Goal: Use online tool/utility: Use online tool/utility

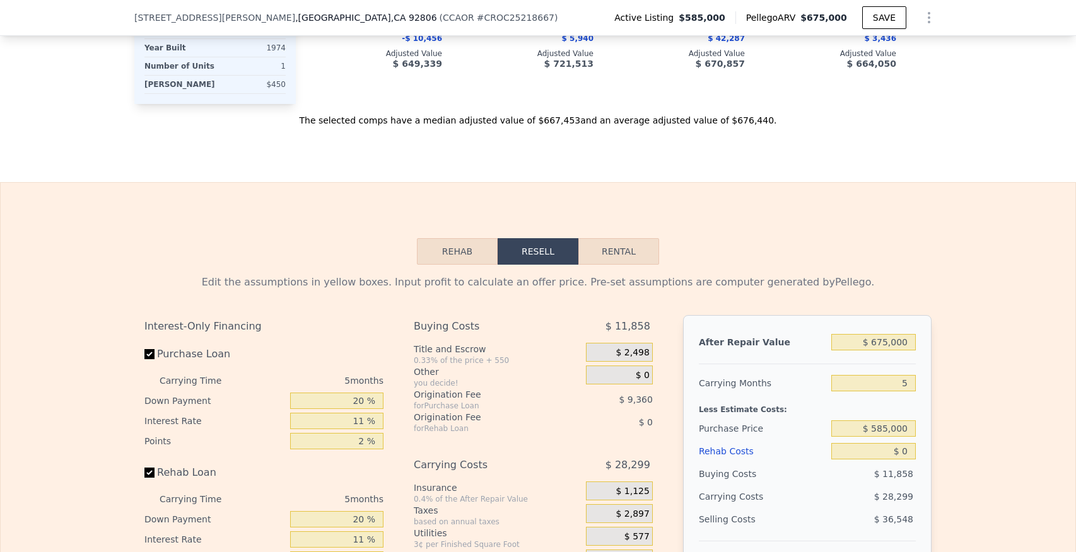
scroll to position [1591, 0]
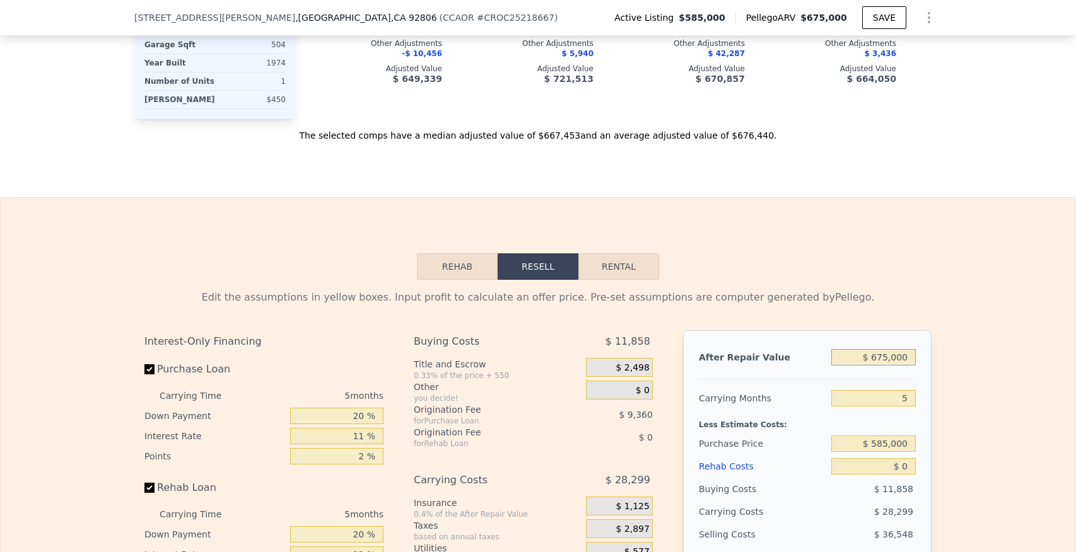
click at [885, 358] on input "$ 675,000" at bounding box center [873, 357] width 84 height 16
type input "$ 65,000"
type input "-$ 563,156"
type input "$ 665,000"
type input "$ 3,846"
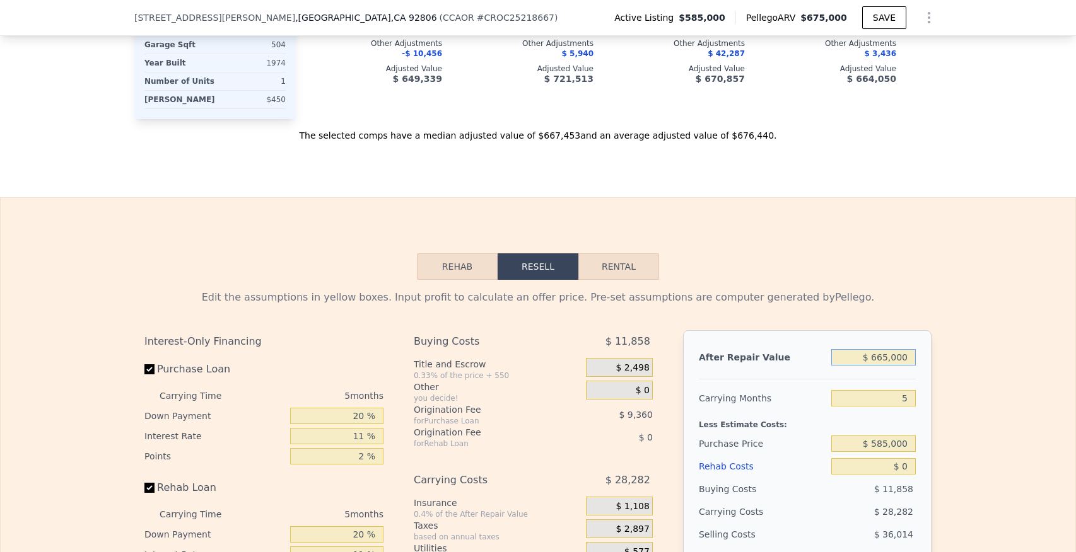
type input "$ 665,000"
click at [882, 375] on div at bounding box center [807, 374] width 217 height 11
drag, startPoint x: 901, startPoint y: 395, endPoint x: 914, endPoint y: 397, distance: 12.8
click at [914, 397] on input "5" at bounding box center [873, 398] width 84 height 16
type input "4"
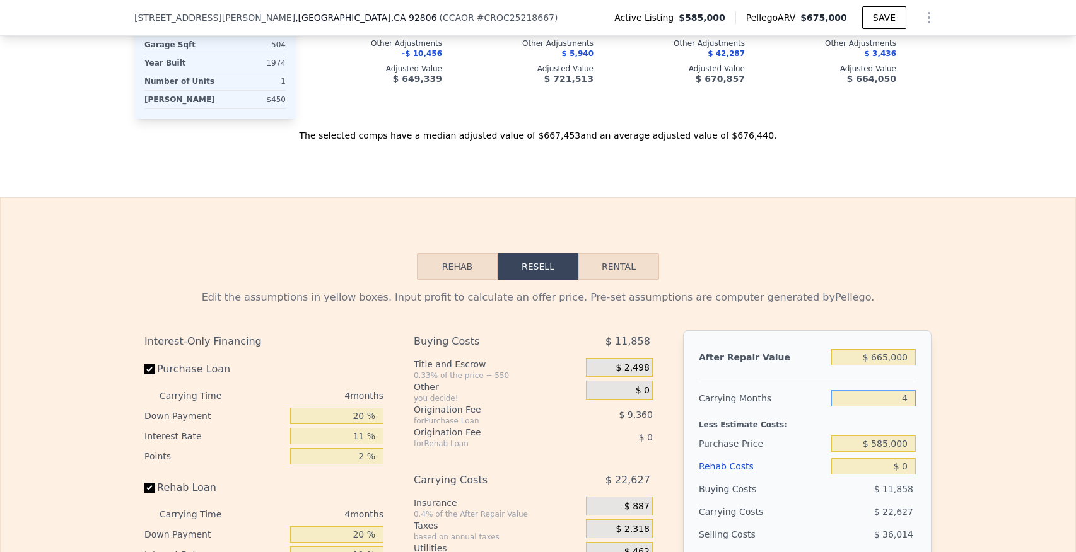
type input "$ 9,501"
type input "4"
click at [895, 412] on div "Less Estimate Costs:" at bounding box center [807, 421] width 217 height 23
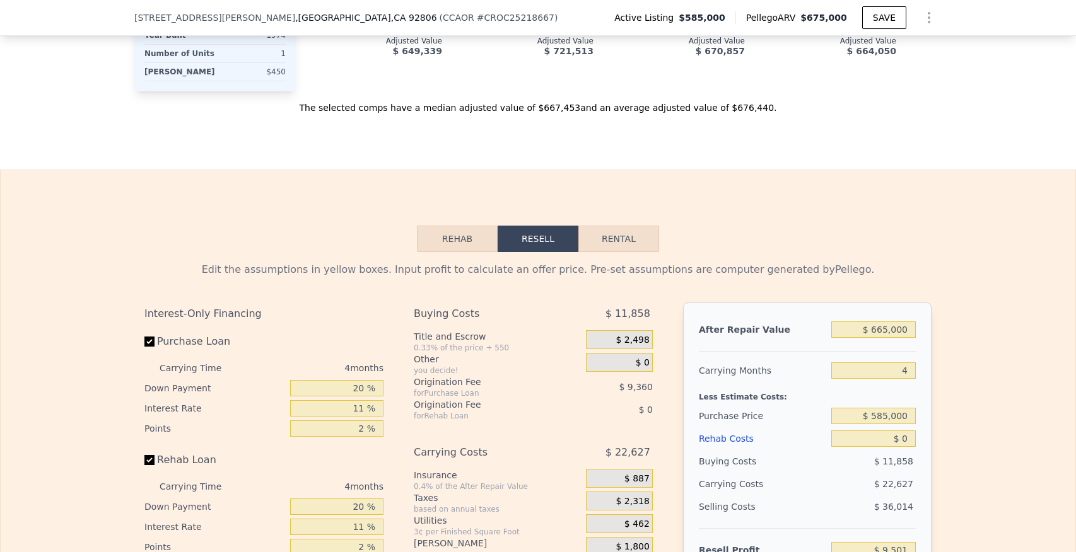
scroll to position [1624, 0]
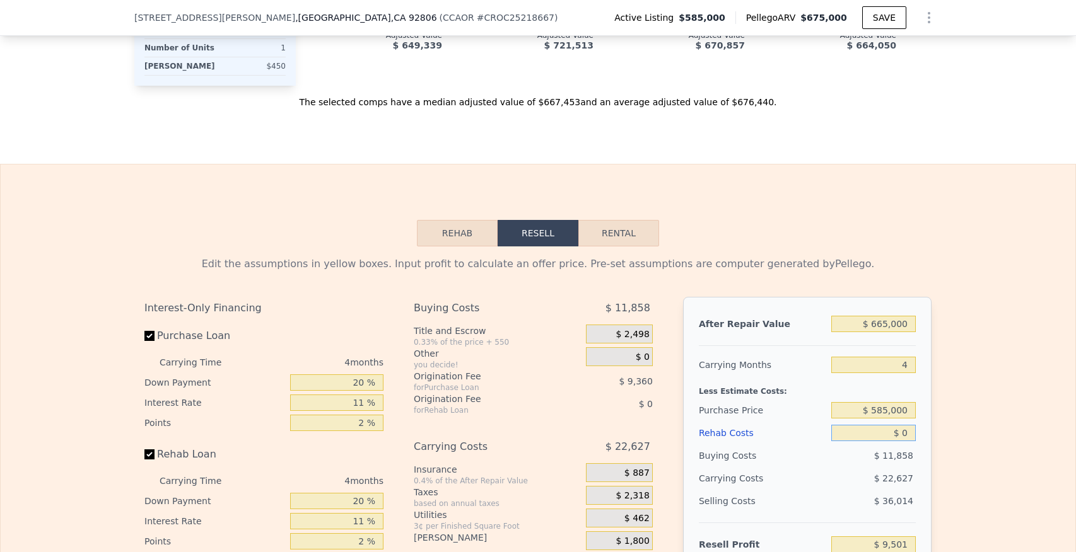
click at [905, 431] on input "$ 0" at bounding box center [873, 433] width 84 height 16
type input "$ 5"
type input "$ 9,496"
type input "$ 50"
type input "$ 9,450"
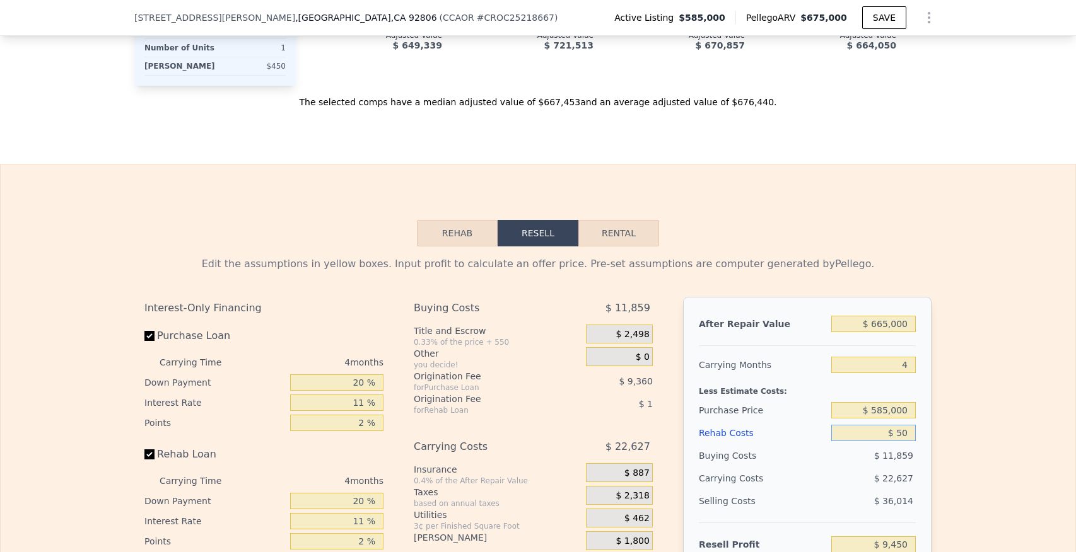
type input "$ 500"
type input "$ 8,977"
type input "$ 5,000"
type input "$ 4,273"
type input "$ 50,000"
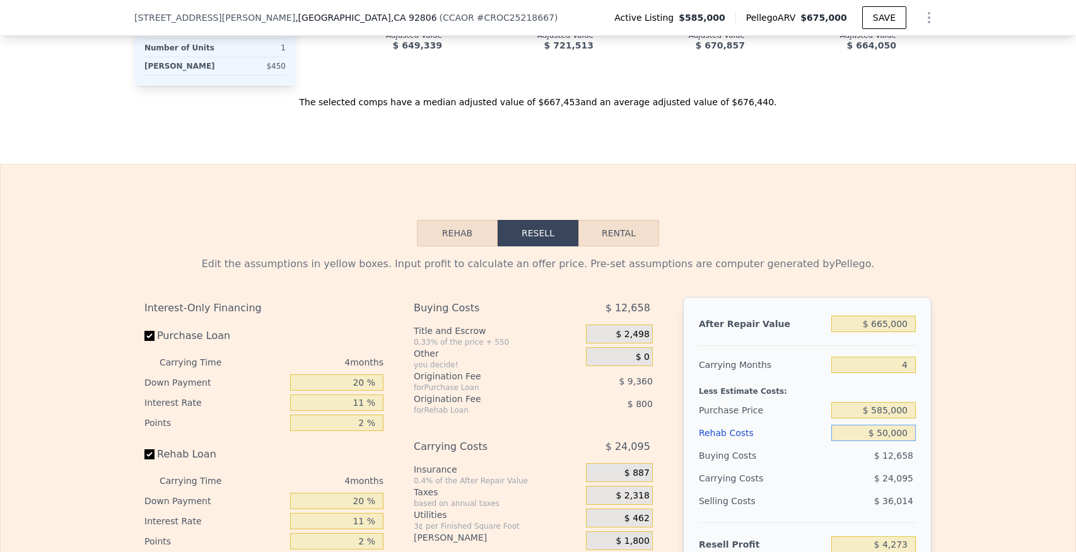
type input "-$ 42,767"
type input "$ 50,000"
click at [918, 409] on div "After Repair Value $ 665,000 Carrying Months 4 Less Estimate Costs: Purchase Pr…" at bounding box center [807, 472] width 248 height 351
drag, startPoint x: 361, startPoint y: 425, endPoint x: 376, endPoint y: 426, distance: 15.8
click at [376, 426] on input "2 %" at bounding box center [336, 423] width 93 height 16
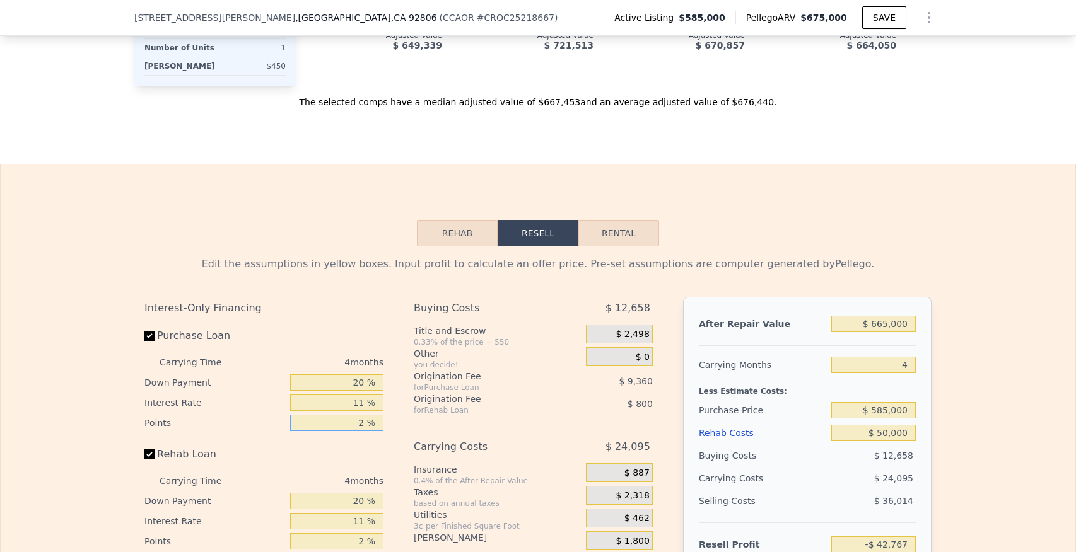
type input "1 %"
type input "-$ 38,087"
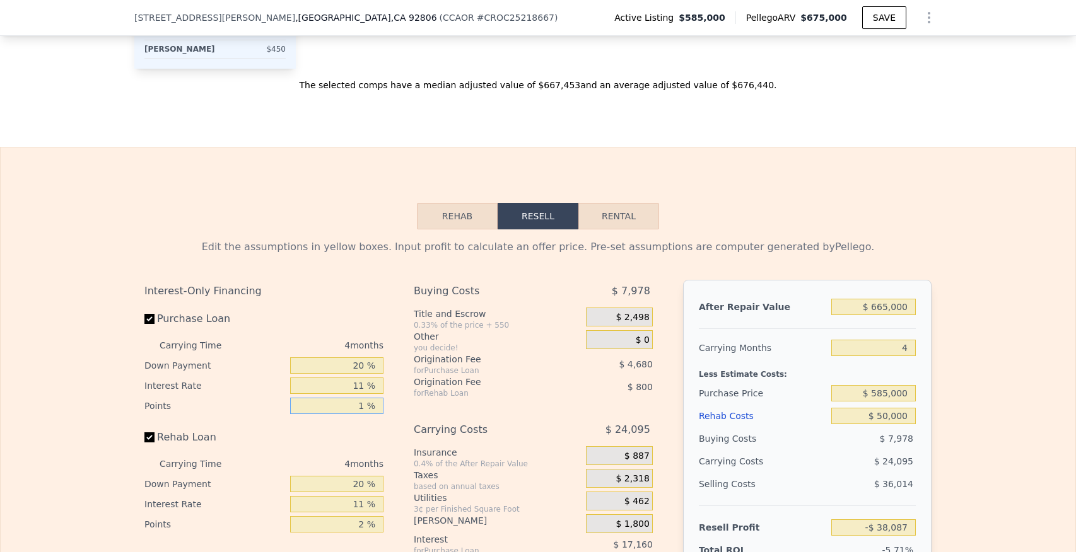
scroll to position [1663, 0]
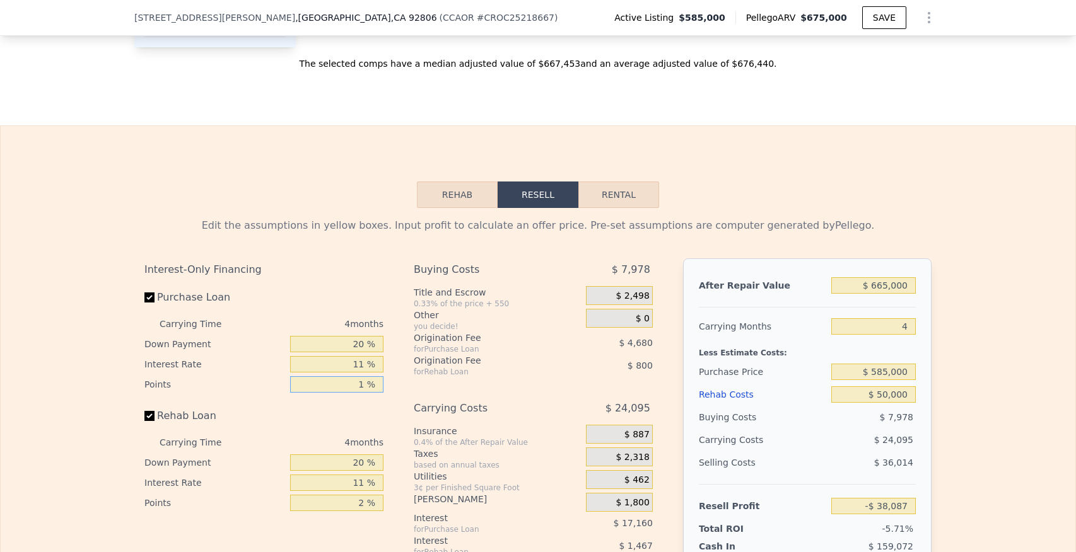
type input "1 %"
drag, startPoint x: 354, startPoint y: 503, endPoint x: 374, endPoint y: 503, distance: 20.2
click at [374, 503] on input "2 %" at bounding box center [336, 503] width 93 height 16
type input "1 %"
type input "-$ 37,687"
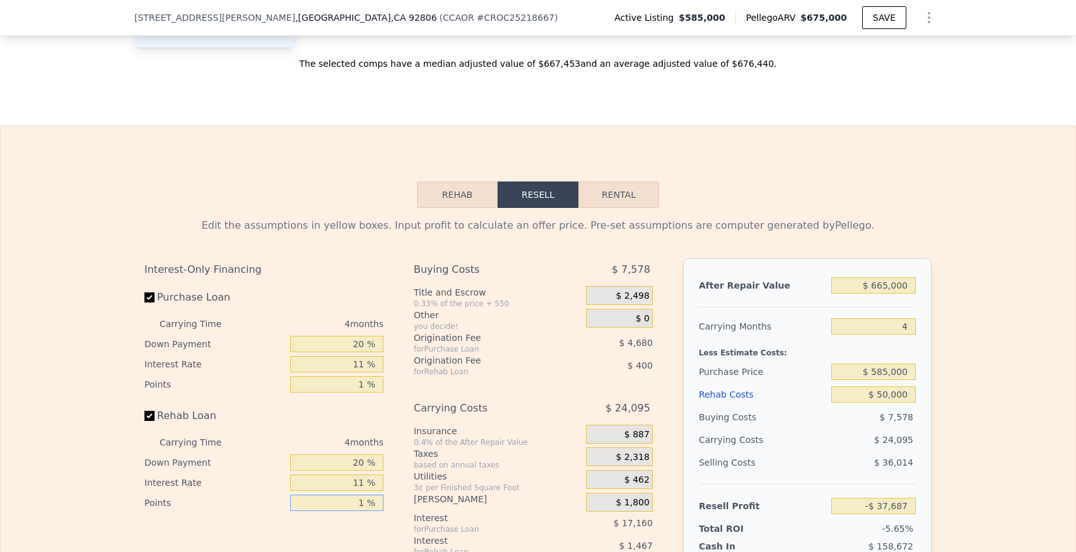
type input "1 %"
drag, startPoint x: 352, startPoint y: 487, endPoint x: 374, endPoint y: 487, distance: 22.1
click at [374, 487] on input "11 %" at bounding box center [336, 483] width 93 height 16
type input "10 %"
type input "-$ 37,551"
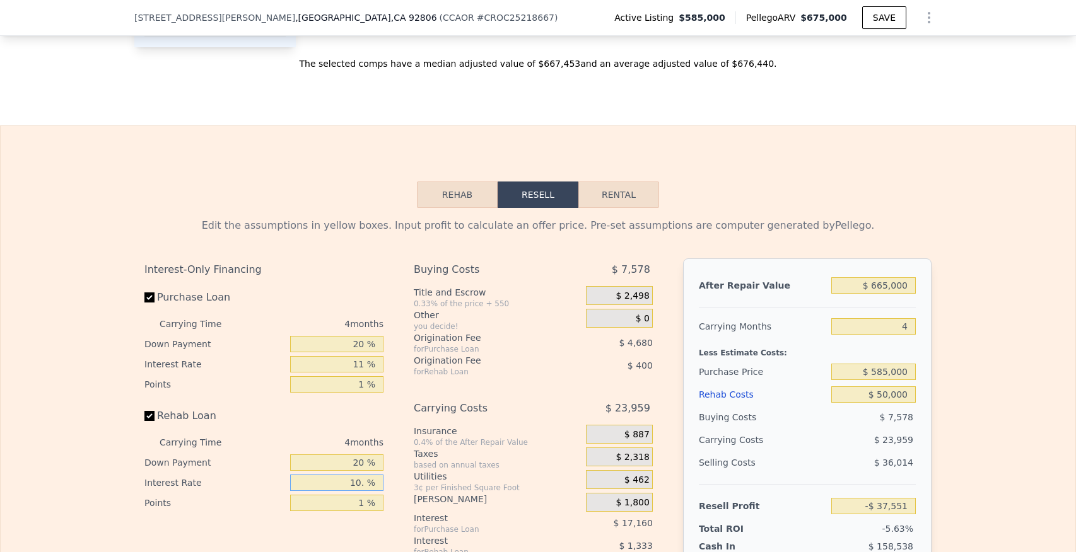
type input "10.2 %"
type input "-$ 37,579"
type input "10.25 %"
type input "-$ 37,587"
type input "10.25 %"
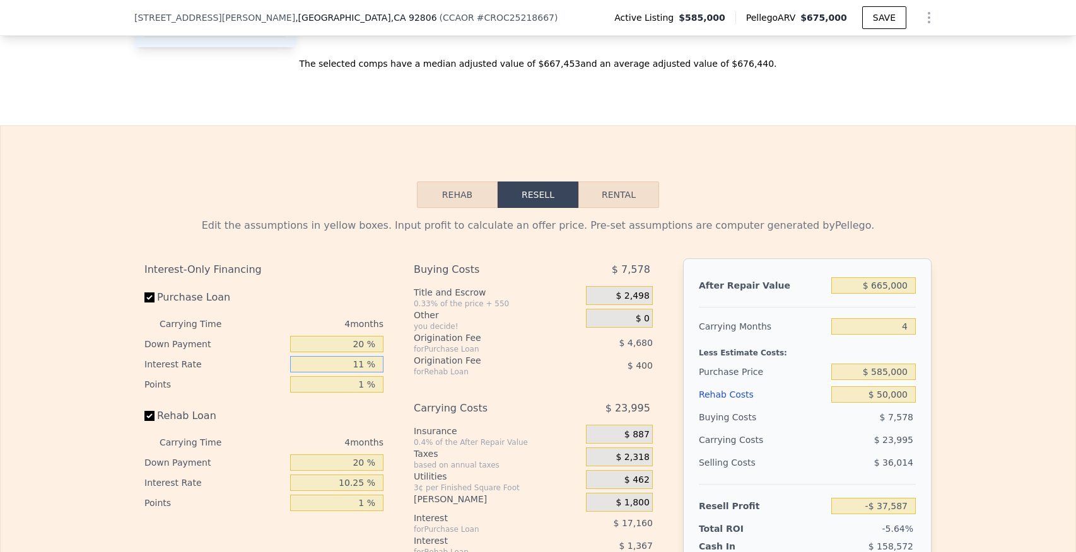
drag, startPoint x: 352, startPoint y: 362, endPoint x: 400, endPoint y: 362, distance: 47.9
click at [400, 362] on div "Interest-Only Financing Purchase Loan Carrying Time 4 months Down Payment 20 % …" at bounding box center [537, 478] width 787 height 438
type input "1 %"
type input "-$ 21,987"
type input "10 %"
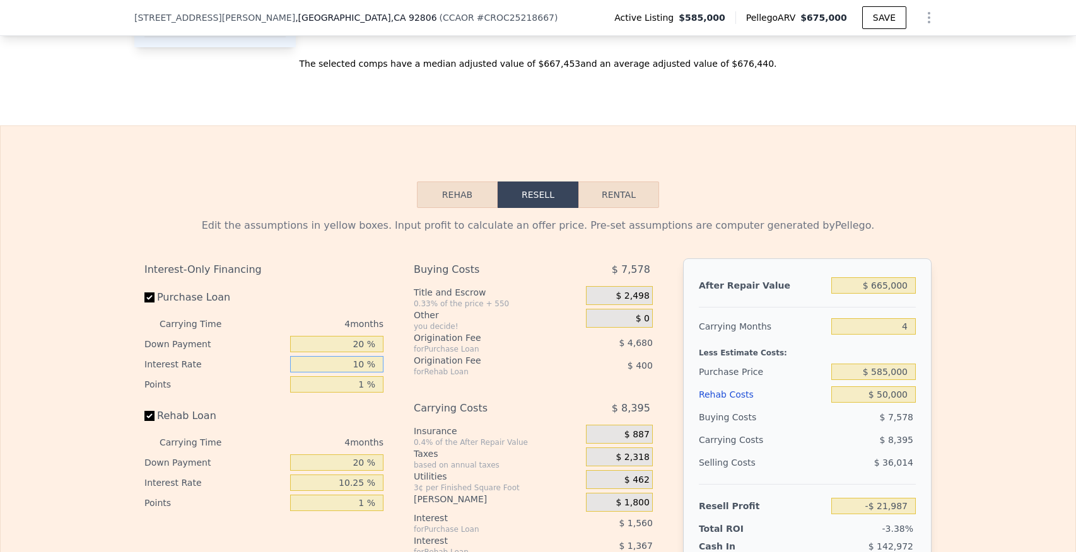
type input "-$ 36,027"
type input "1 %"
type input "-$ 21,987"
type input "10 %"
type input "-$ 36,027"
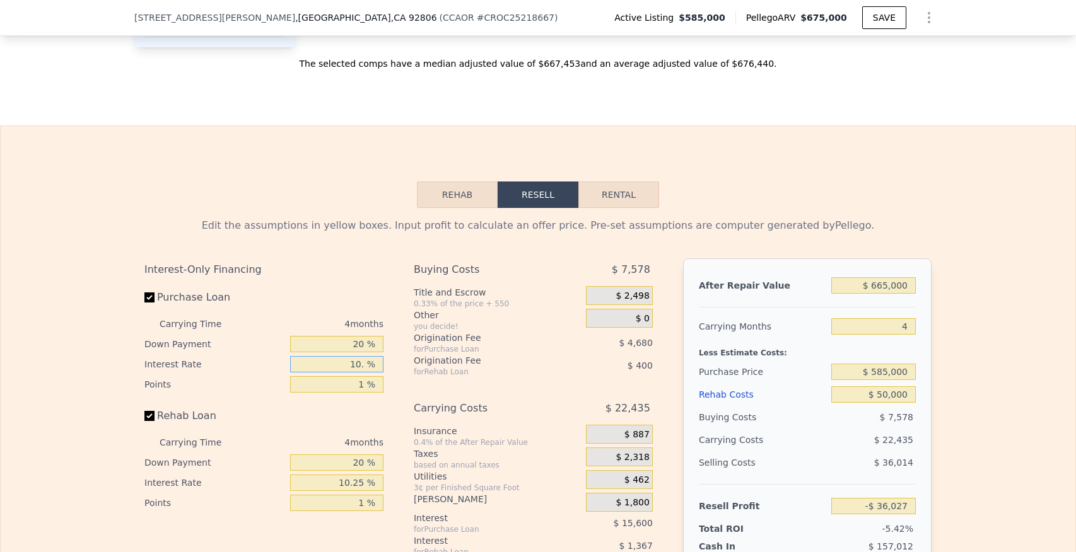
type input "10.2 %"
type input "-$ 36,339"
type input "10.25 %"
type input "-$ 36,415"
type input "10.25 %"
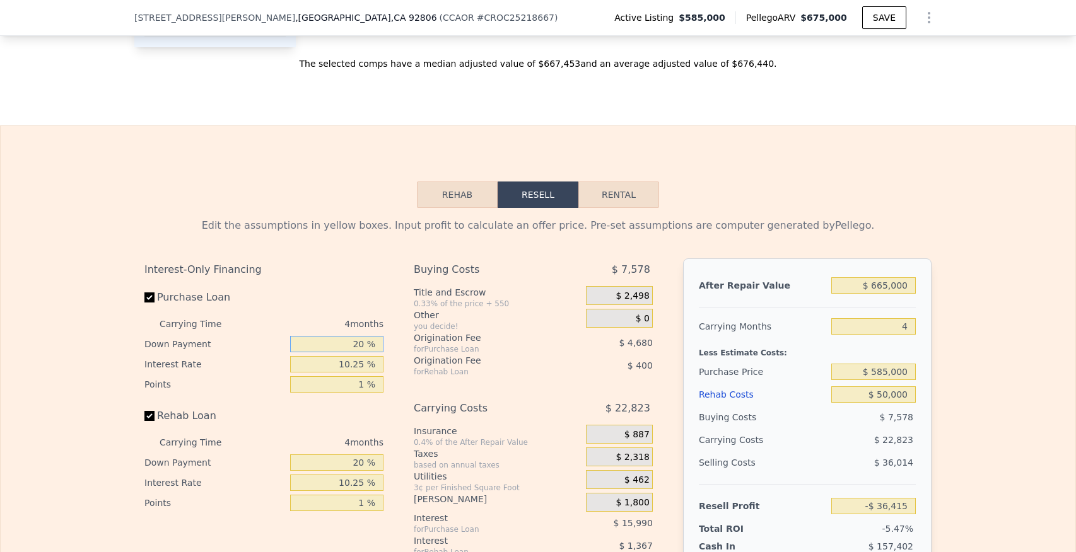
drag, startPoint x: 346, startPoint y: 347, endPoint x: 376, endPoint y: 347, distance: 30.3
click at [376, 347] on input "20 %" at bounding box center [336, 344] width 93 height 16
type input "1 %"
type input "-$ 41,327"
type input "10 %"
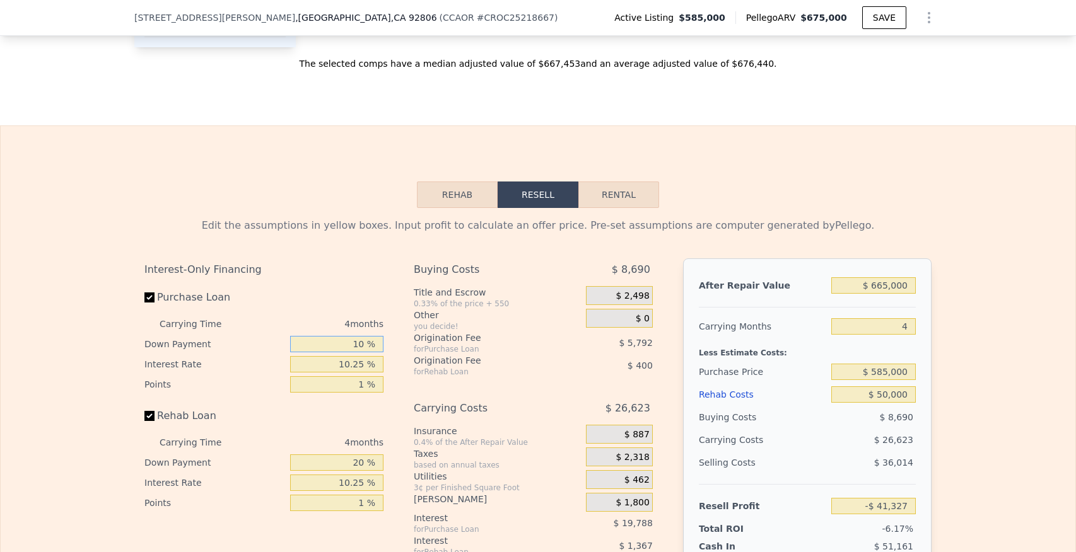
type input "-$ 39,000"
type input "10 %"
drag, startPoint x: 347, startPoint y: 465, endPoint x: 378, endPoint y: 462, distance: 31.0
click at [376, 465] on input "20 %" at bounding box center [336, 463] width 93 height 16
type input "1 %"
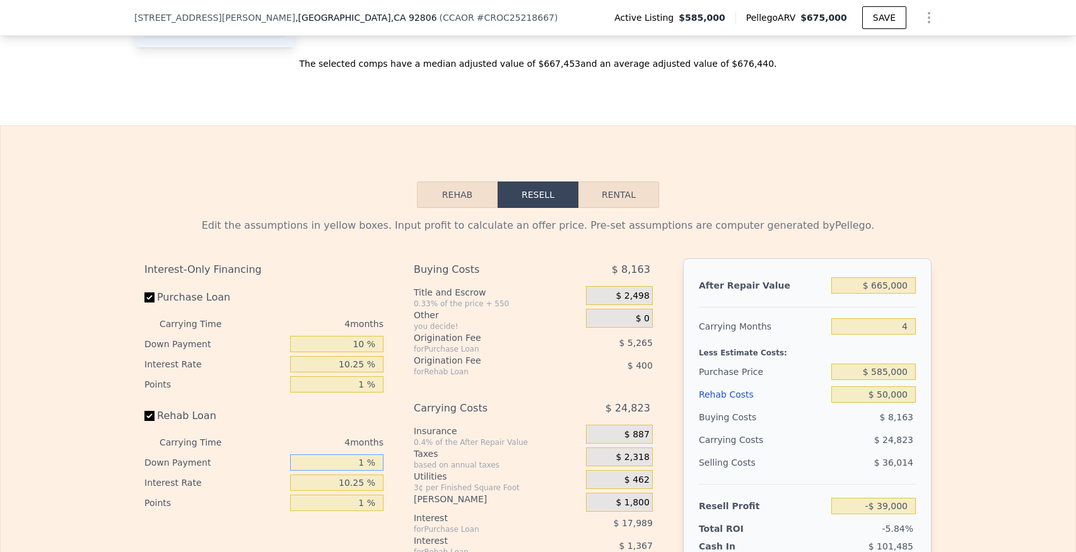
type input "-$ 39,419"
type input "10 %"
type input "-$ 39,218"
type input "10 %"
click at [529, 397] on div "Carrying Costs" at bounding box center [484, 408] width 141 height 23
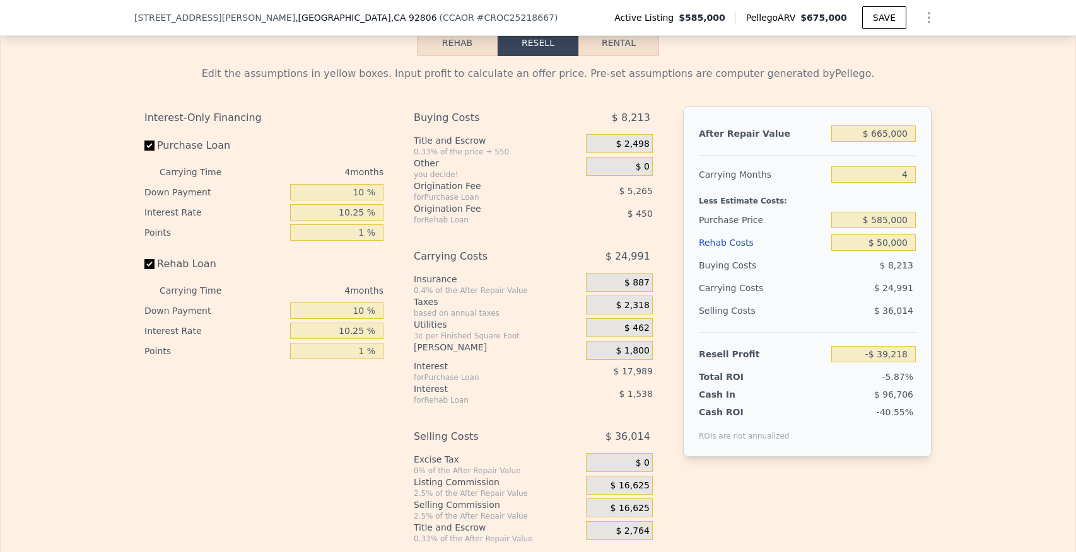
scroll to position [1831, 0]
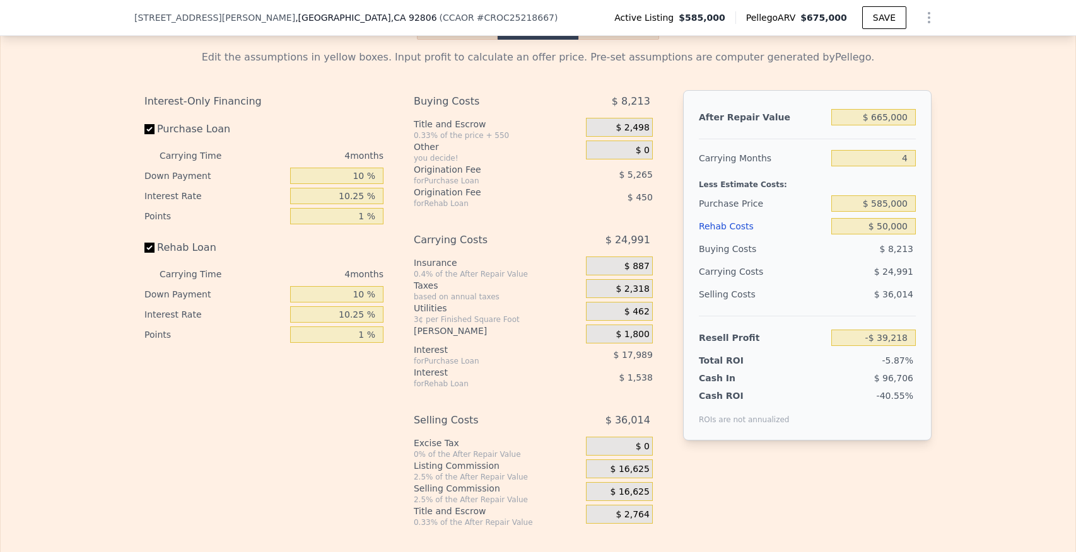
click at [599, 268] on div "$ 887" at bounding box center [619, 266] width 67 height 19
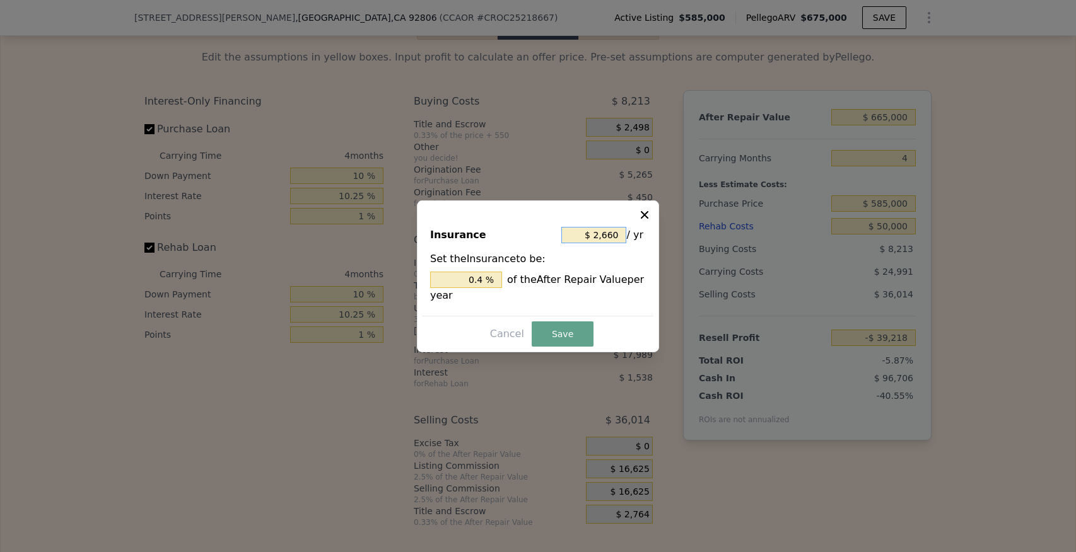
drag, startPoint x: 595, startPoint y: 236, endPoint x: 632, endPoint y: 240, distance: 37.4
click at [632, 240] on div "$ 2,660 / yr" at bounding box center [603, 235] width 84 height 23
type input "$ 3"
type input "0.000 %"
type input "$ 30"
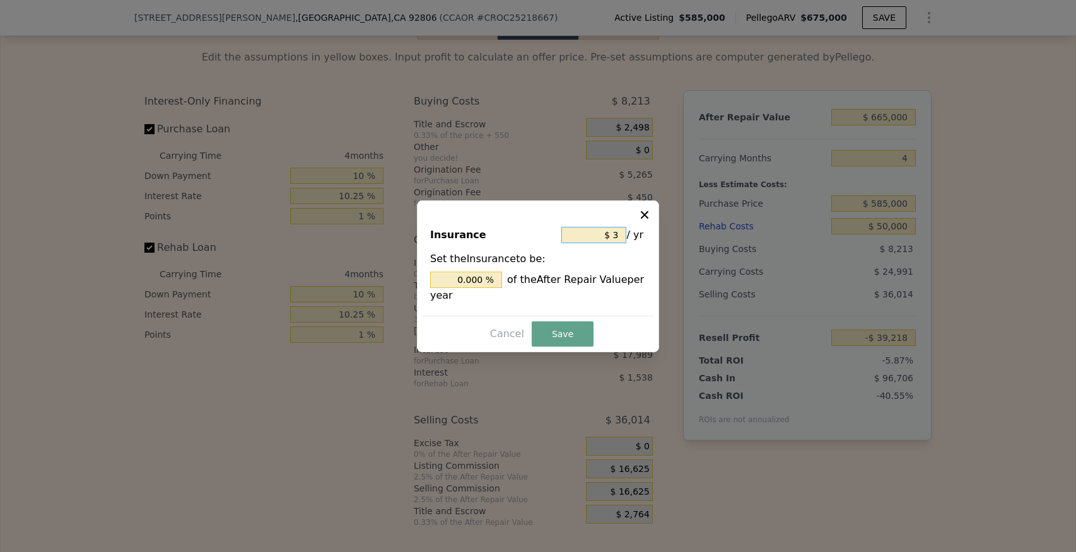
type input "0.005 %"
type input "$ 300"
type input "0.045 %"
type input "$ 3,000"
type input "0.451 %"
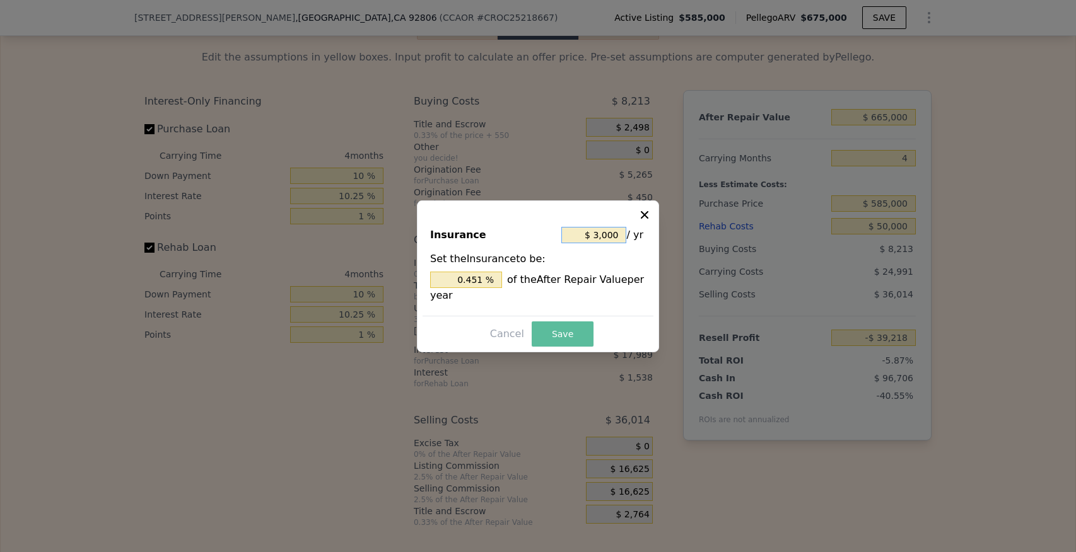
type input "$ 3,000"
click at [553, 331] on button "Save" at bounding box center [563, 334] width 62 height 25
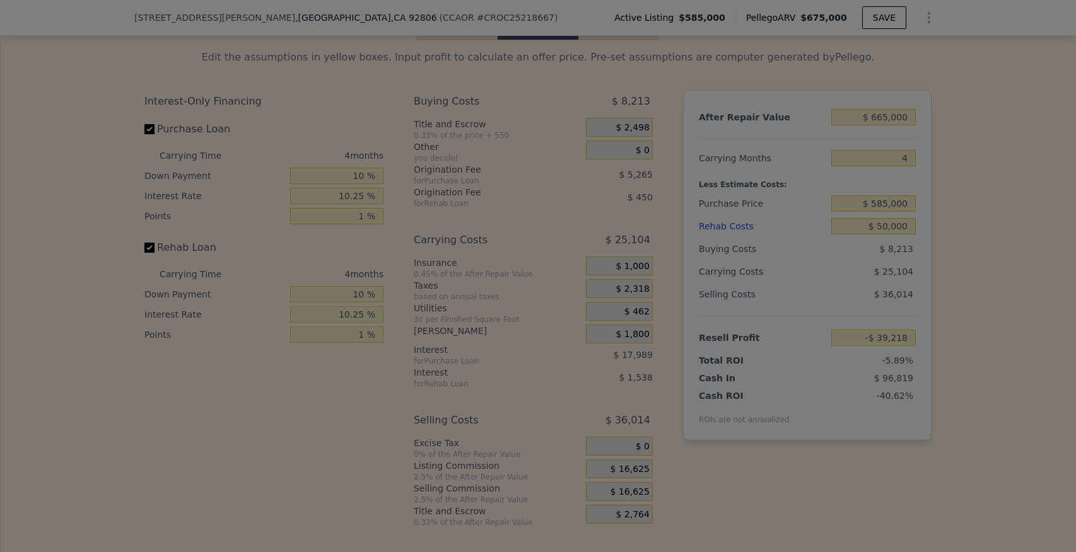
type input "-$ 39,331"
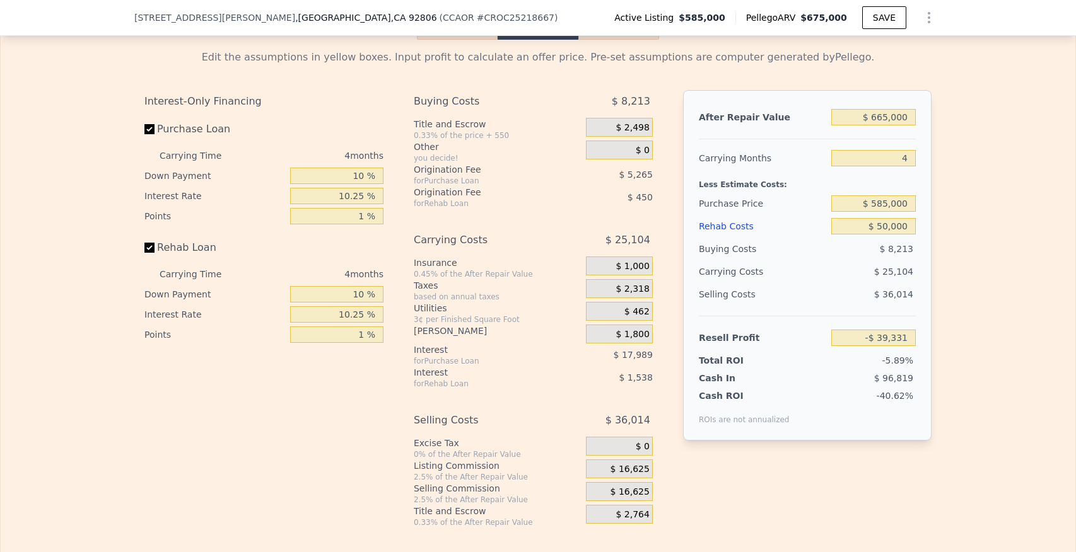
click at [605, 466] on div "$ 16,625" at bounding box center [619, 469] width 67 height 19
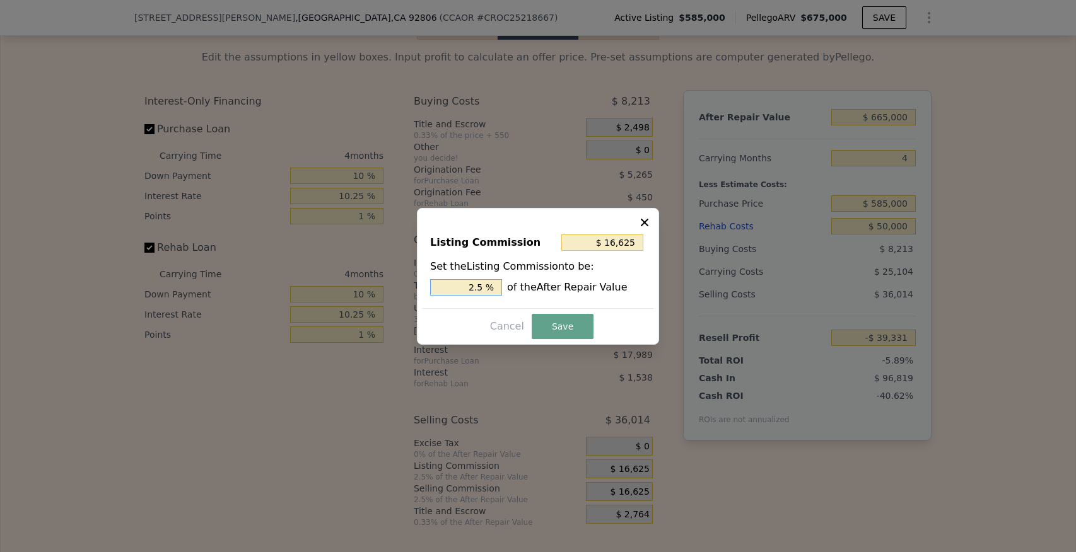
drag, startPoint x: 458, startPoint y: 282, endPoint x: 550, endPoint y: 284, distance: 92.1
click at [550, 284] on div "2.5 % of the After Repair Value" at bounding box center [538, 287] width 216 height 16
type input "$ 0"
type input "0 %"
click at [550, 327] on button "Save" at bounding box center [563, 326] width 62 height 25
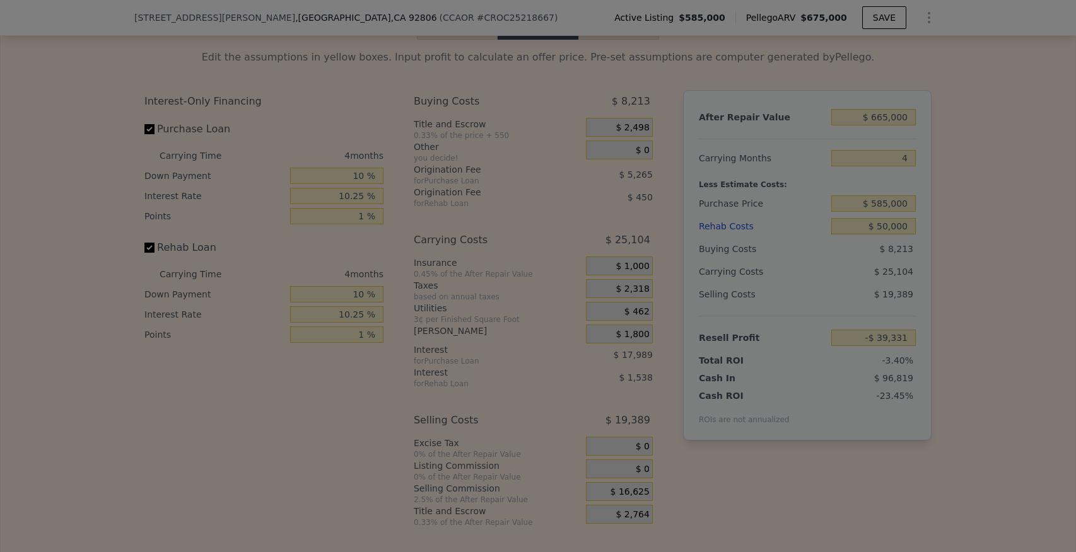
type input "-$ 22,706"
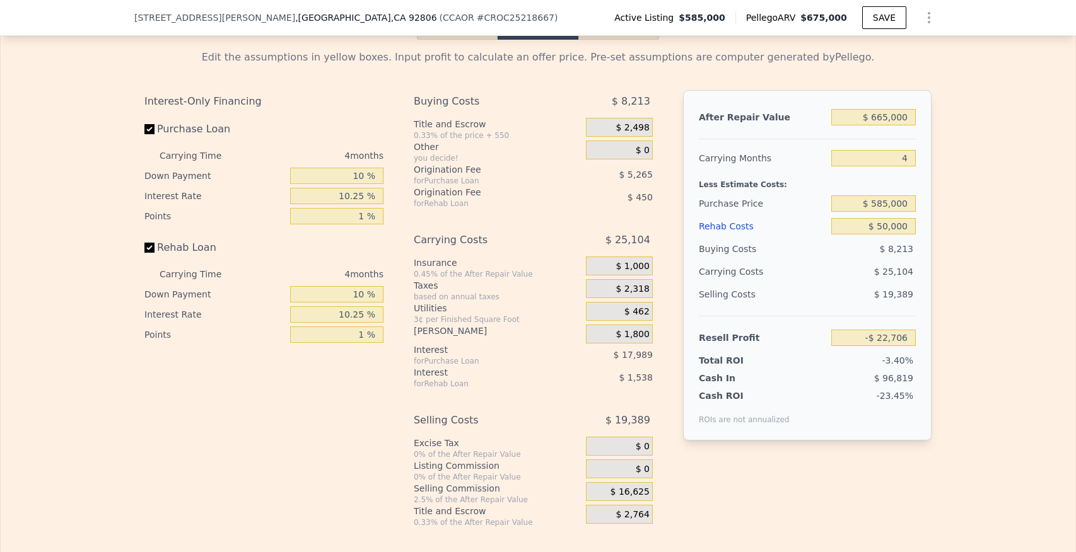
click at [609, 489] on div "$ 16,625" at bounding box center [619, 491] width 67 height 19
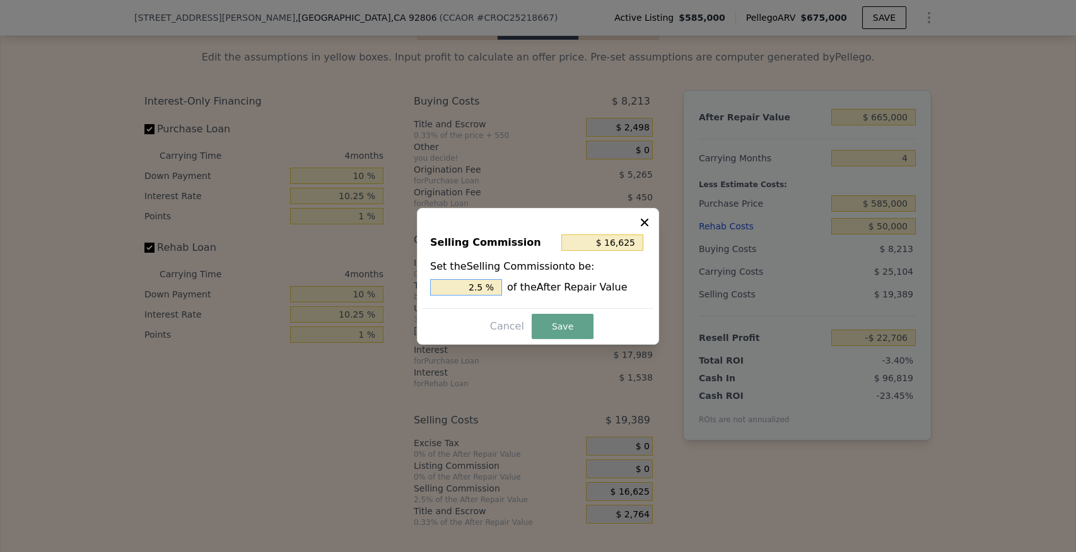
drag, startPoint x: 463, startPoint y: 286, endPoint x: 501, endPoint y: 294, distance: 38.0
click at [499, 294] on input "2.5 %" at bounding box center [466, 287] width 72 height 16
type input "$ 13,300"
type input "2 %"
click at [552, 327] on button "Save" at bounding box center [563, 326] width 62 height 25
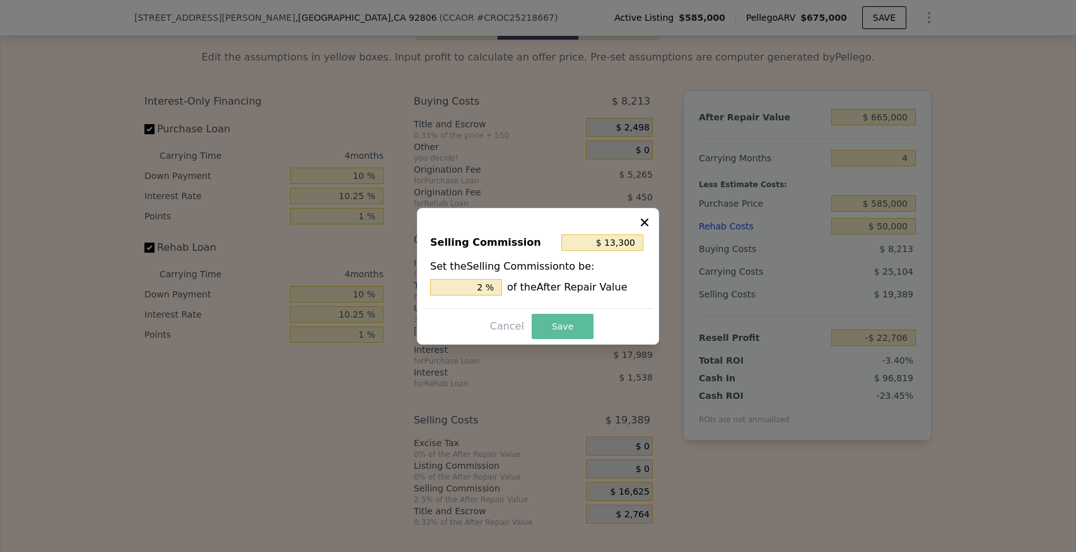
type input "-$ 19,381"
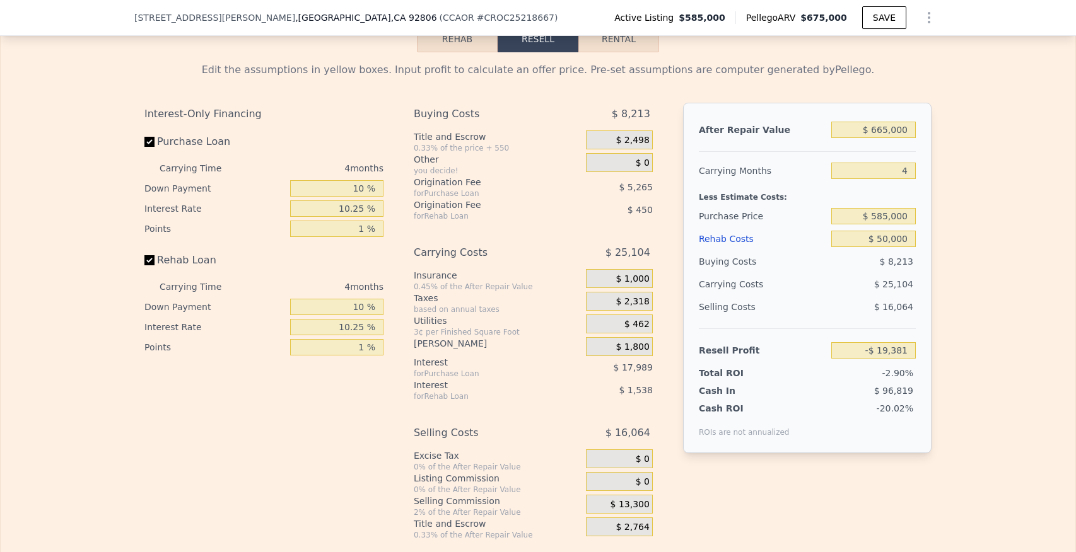
scroll to position [1815, 0]
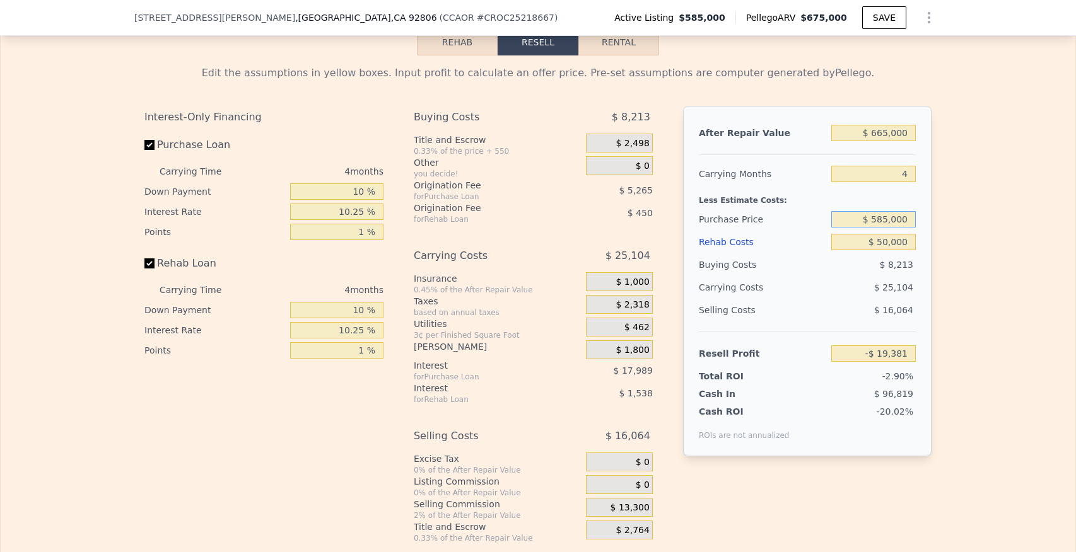
click at [882, 219] on input "$ 585,000" at bounding box center [873, 219] width 84 height 16
type input "$ 515,000"
click at [923, 225] on div "After Repair Value $ 665,000 Carrying Months 4 Less Estimate Costs: Purchase Pr…" at bounding box center [807, 281] width 248 height 351
type input "$ 53,634"
click at [888, 131] on input "$ 665,000" at bounding box center [873, 133] width 84 height 16
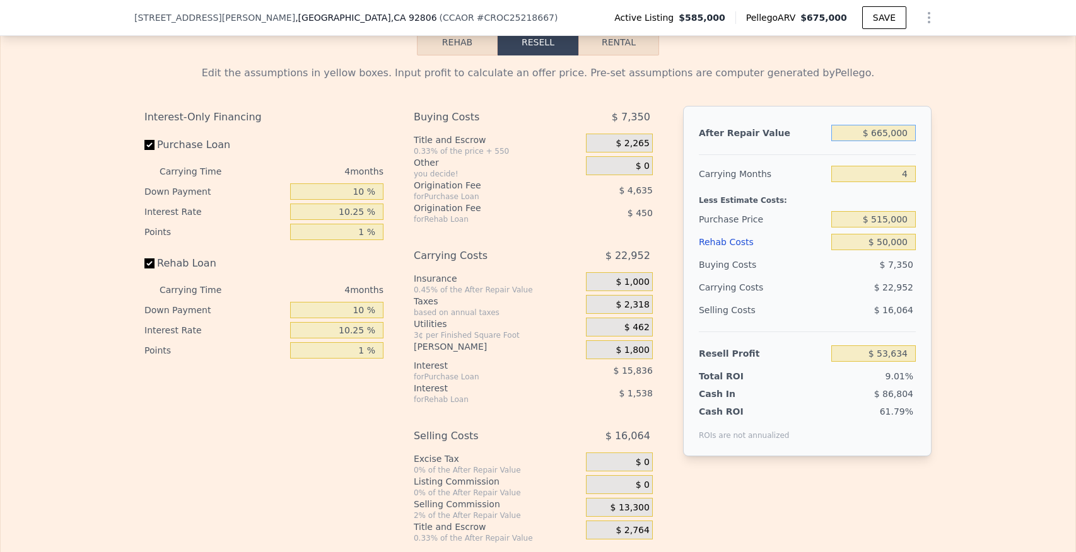
type input "$ 66,000"
type input "-$ 530,491"
type input "$ 660,000"
type input "$ 48,758"
type input "$ 660,000"
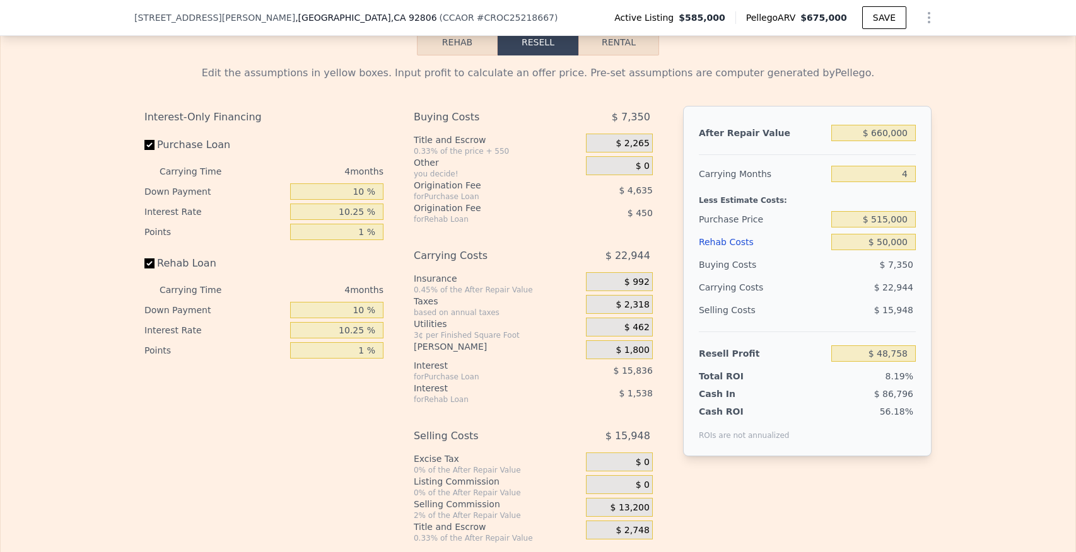
click at [917, 182] on div "After Repair Value $ 660,000 Carrying Months 4 Less Estimate Costs: Purchase Pr…" at bounding box center [807, 281] width 248 height 351
click at [608, 350] on div "$ 1,800" at bounding box center [619, 349] width 67 height 19
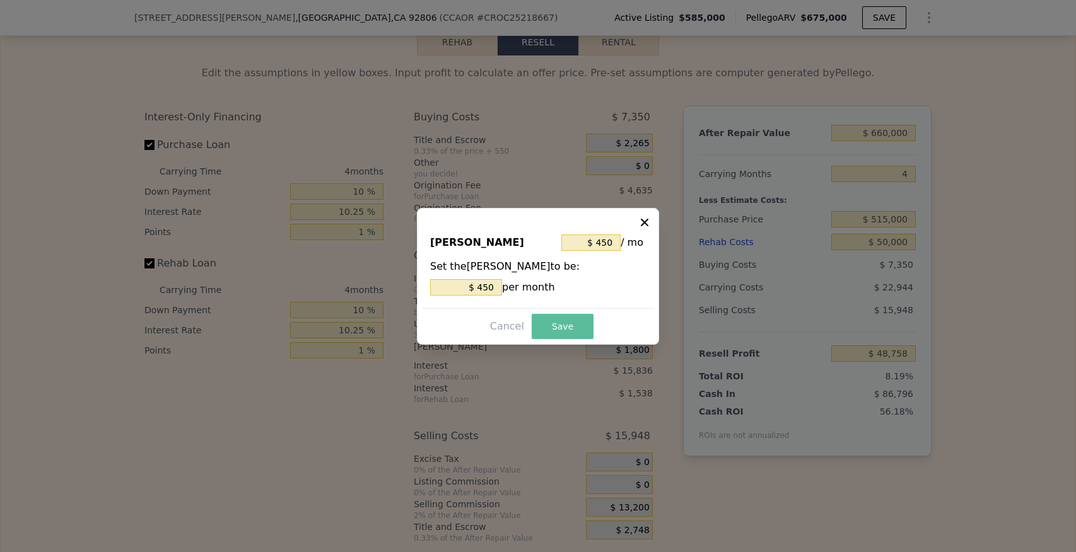
click at [572, 331] on button "Save" at bounding box center [563, 326] width 62 height 25
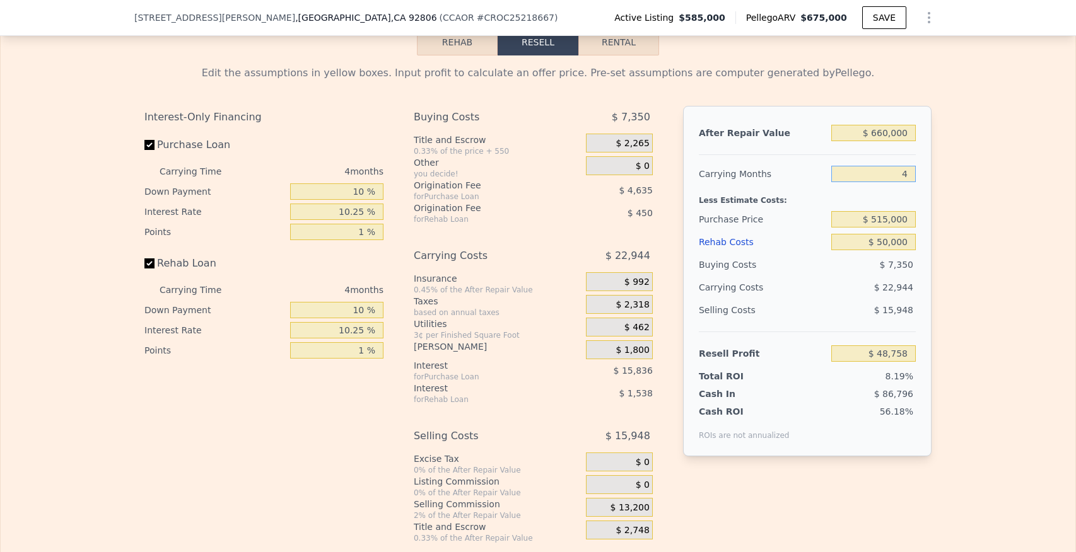
drag, startPoint x: 900, startPoint y: 171, endPoint x: 907, endPoint y: 172, distance: 7.6
click at [903, 172] on input "4" at bounding box center [873, 174] width 84 height 16
drag, startPoint x: 895, startPoint y: 178, endPoint x: 915, endPoint y: 179, distance: 20.2
click at [912, 178] on input "4" at bounding box center [873, 174] width 84 height 16
type input "3"
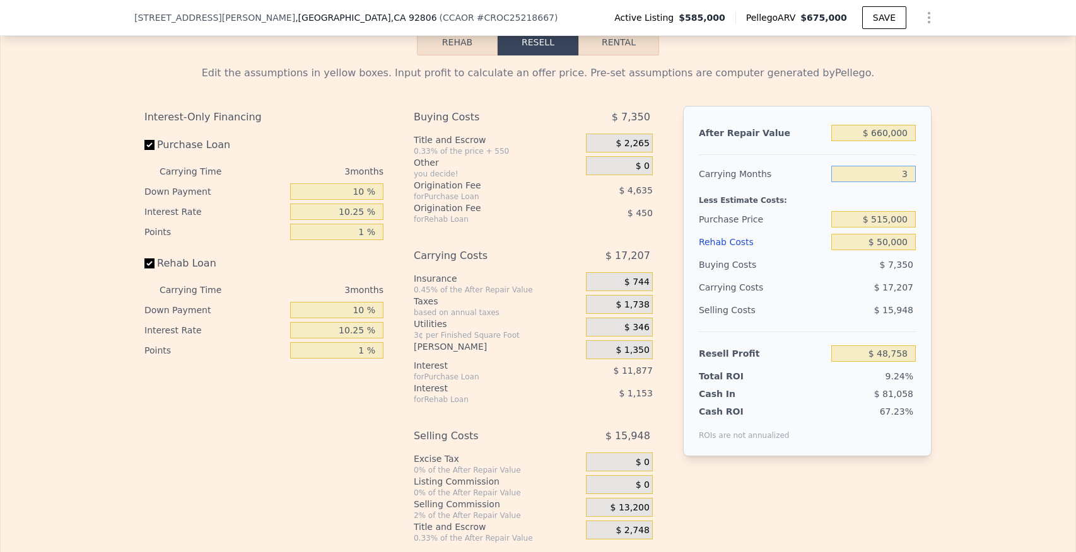
type input "$ 54,495"
type input "3"
click at [918, 177] on div "After Repair Value $ 660,000 Carrying Months 3 Less Estimate Costs: Purchase Pr…" at bounding box center [807, 281] width 248 height 351
click at [886, 243] on input "$ 50,000" at bounding box center [873, 242] width 84 height 16
type input "$ 5,000"
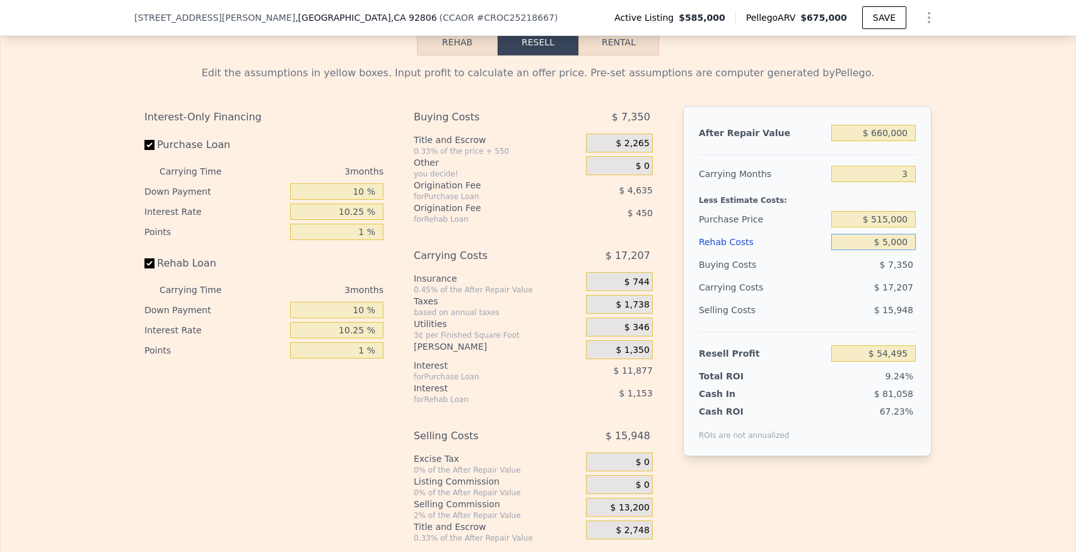
type input "$ 100,938"
type input "$ 52,000"
type input "$ 52,429"
click at [924, 253] on div "After Repair Value $ 660,000 Carrying Months 3 Less Estimate Costs: Purchase Pr…" at bounding box center [807, 281] width 248 height 351
click at [888, 242] on input "$ 52,000" at bounding box center [873, 242] width 84 height 16
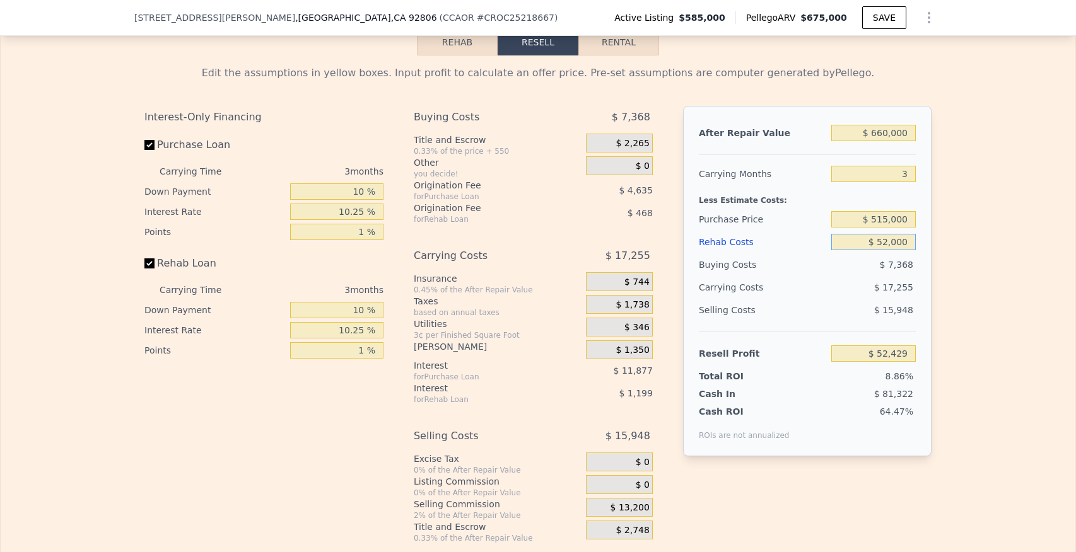
type input "$ 5,000"
type input "$ 100,938"
type input "$ 55,000"
type input "$ 49,333"
type input "$ 55,000"
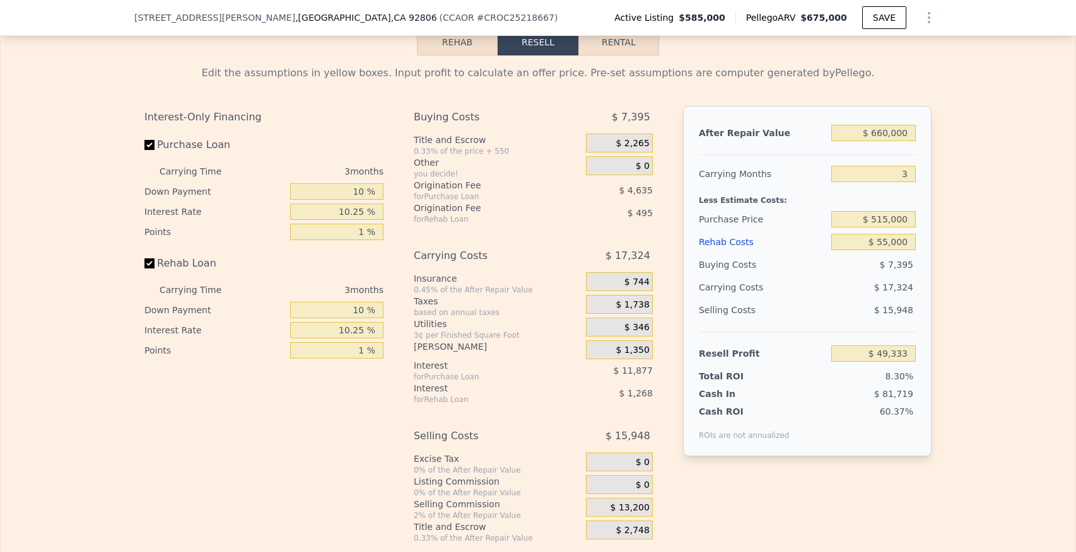
click at [917, 259] on div "After Repair Value $ 660,000 Carrying Months 3 Less Estimate Costs: Purchase Pr…" at bounding box center [807, 281] width 248 height 351
drag, startPoint x: 899, startPoint y: 173, endPoint x: 907, endPoint y: 173, distance: 8.8
click at [907, 173] on input "3" at bounding box center [873, 174] width 84 height 16
type input "4"
type input "$ 43,557"
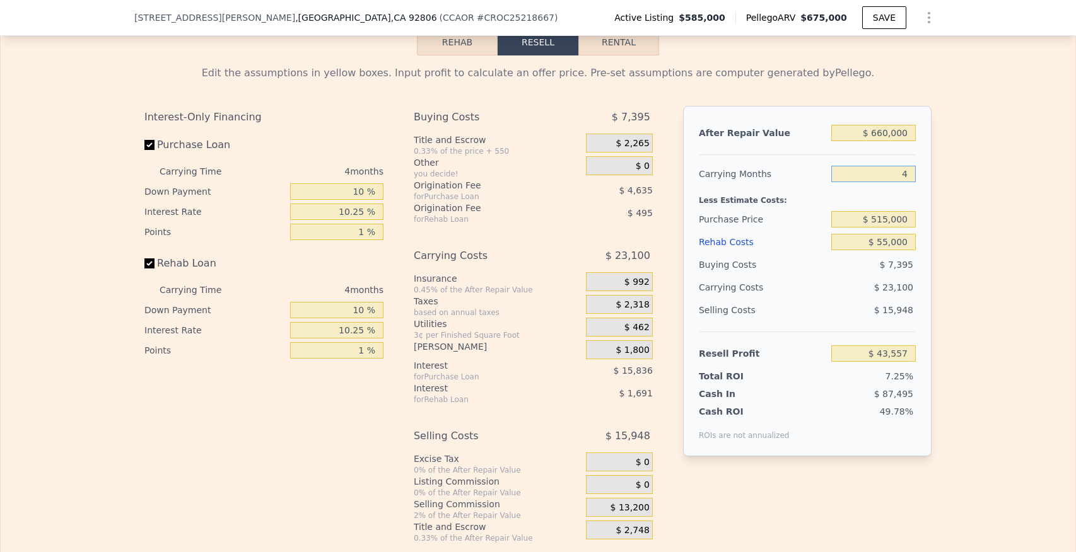
type input "4"
click at [922, 192] on div "After Repair Value $ 660,000 Carrying Months 4 Less Estimate Costs: Purchase Pr…" at bounding box center [807, 281] width 248 height 351
click at [885, 219] on input "$ 515,000" at bounding box center [873, 219] width 84 height 16
click at [888, 240] on input "$ 55,000" at bounding box center [873, 242] width 84 height 16
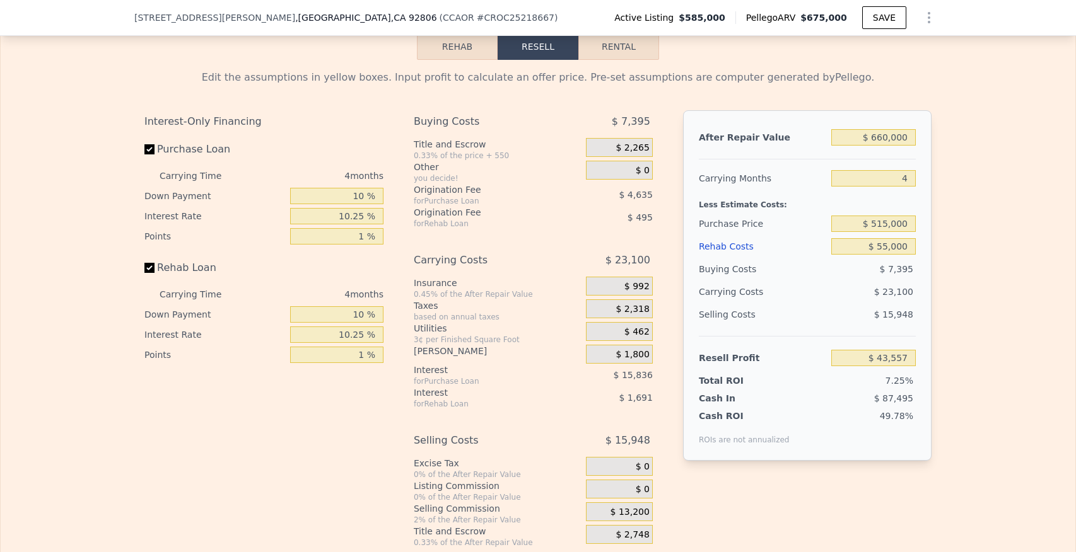
click at [964, 181] on div "Edit the assumptions in yellow boxes. Input profit to calculate an offer price.…" at bounding box center [538, 304] width 1074 height 488
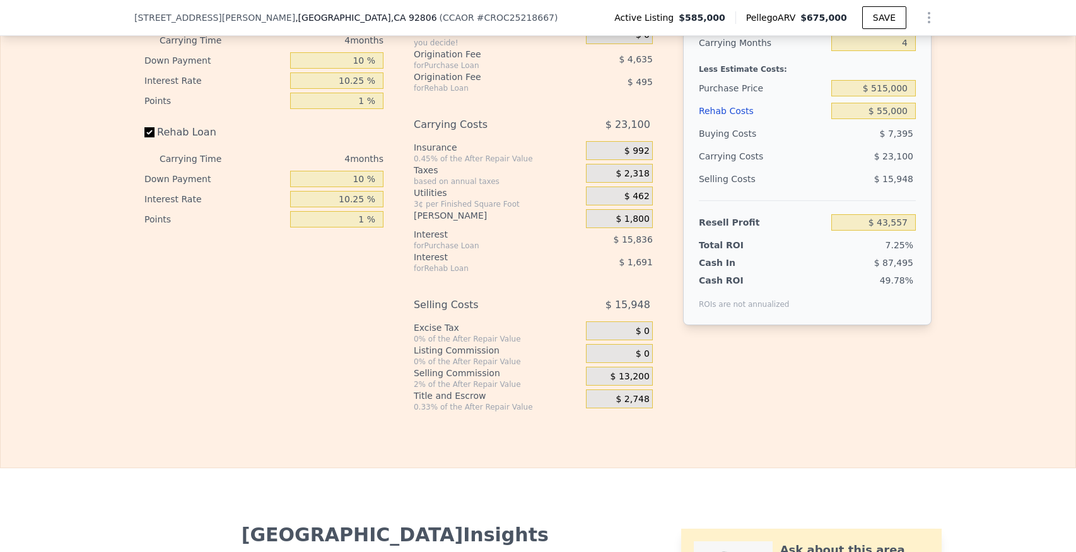
scroll to position [1949, 0]
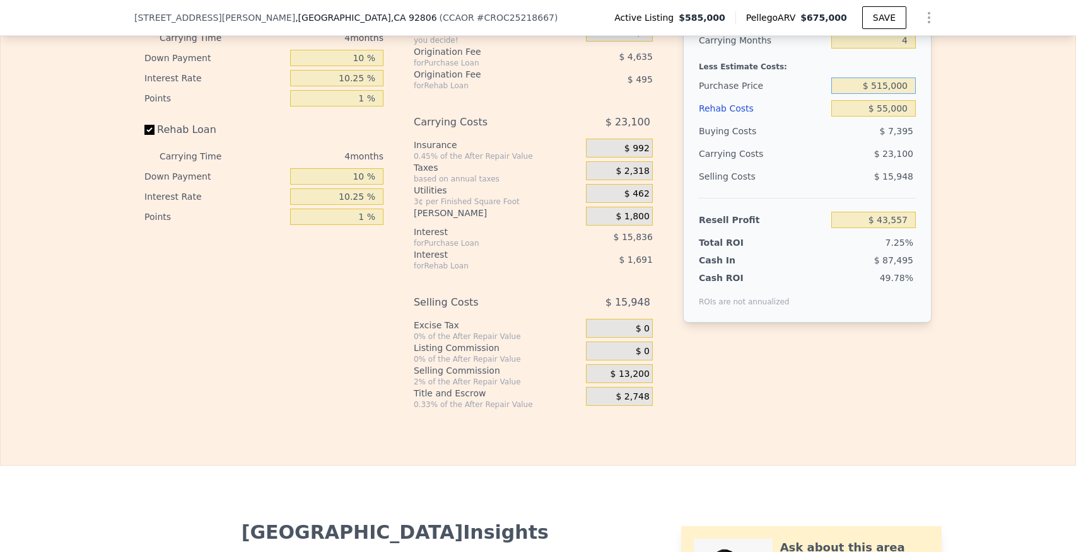
click at [887, 83] on input "$ 515,000" at bounding box center [873, 86] width 84 height 16
type input "$ 510,000"
click at [923, 110] on div "After Repair Value $ 660,000 Carrying Months 4 Less Estimate Costs: Purchase Pr…" at bounding box center [807, 147] width 248 height 351
type input "$ 48,771"
